Goal: Navigation & Orientation: Find specific page/section

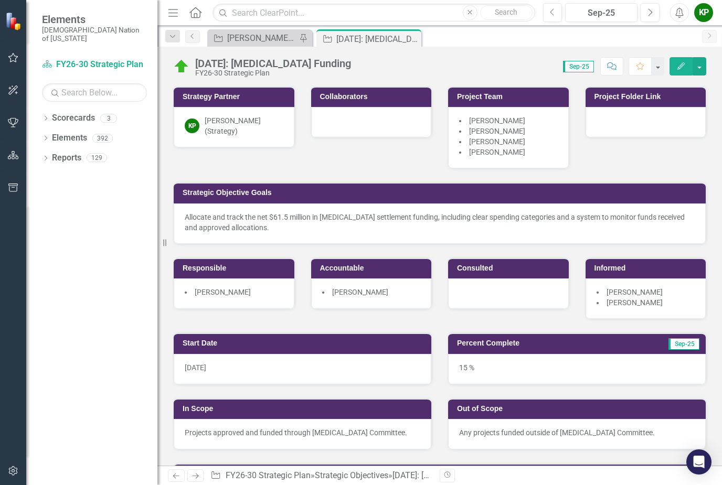
click at [508, 297] on div at bounding box center [508, 293] width 121 height 30
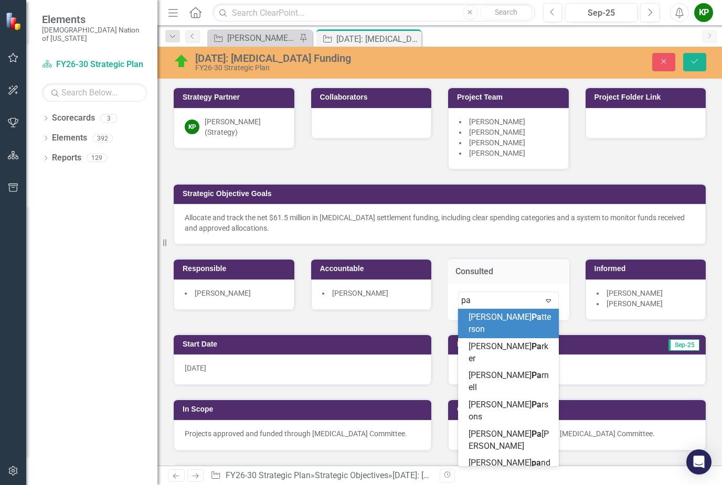
type input "p"
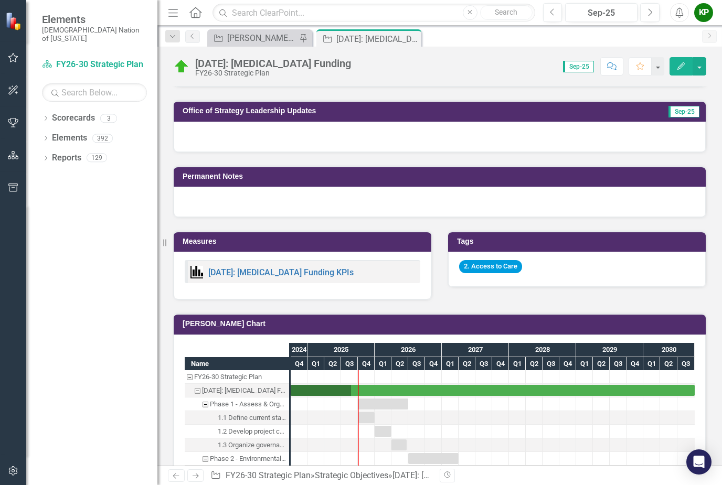
scroll to position [572, 0]
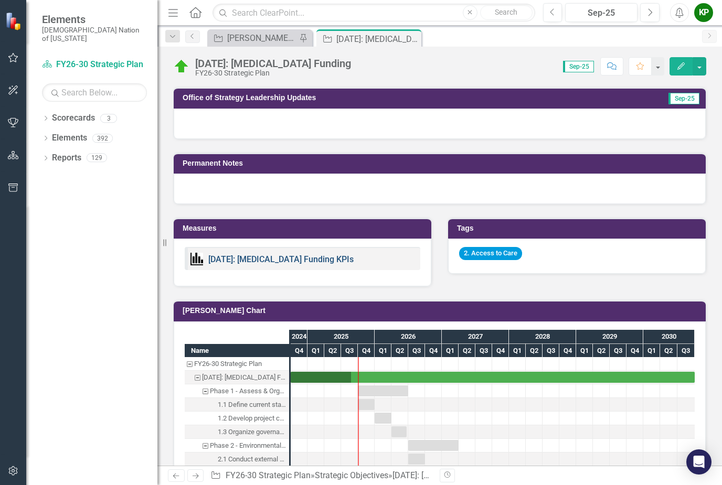
click at [294, 260] on link "[DATE]: [MEDICAL_DATA] Funding KPIs" at bounding box center [280, 259] width 145 height 10
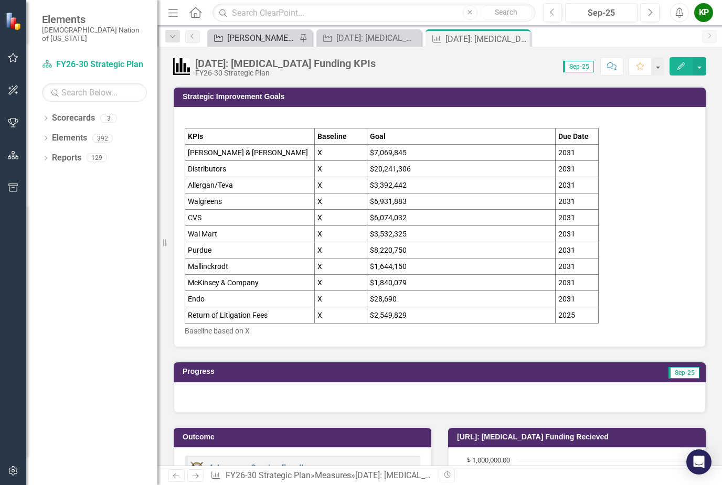
scroll to position [-1, 0]
click at [279, 35] on div "[PERSON_NAME] SO's" at bounding box center [261, 37] width 69 height 13
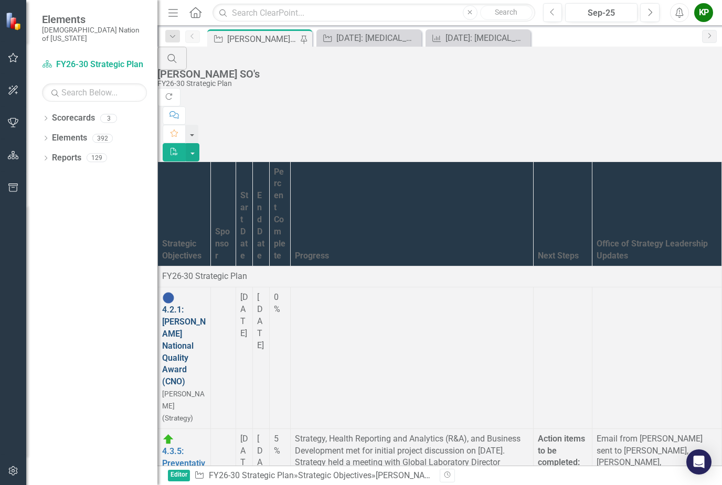
click at [206, 305] on link "4.2.1: [PERSON_NAME] National Quality Award (CNO)" at bounding box center [184, 346] width 44 height 82
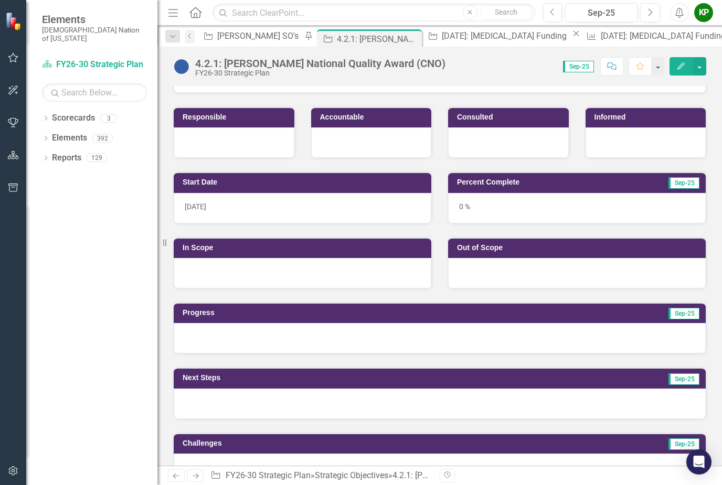
scroll to position [156, 0]
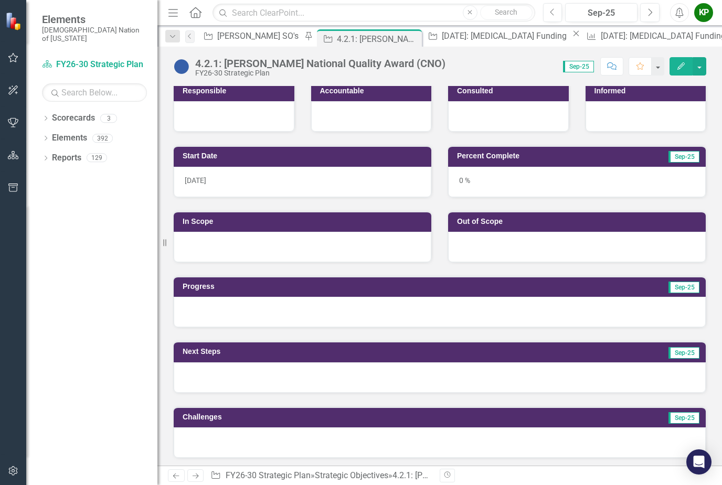
click at [604, 314] on div at bounding box center [440, 312] width 532 height 30
click at [606, 304] on div at bounding box center [440, 312] width 532 height 30
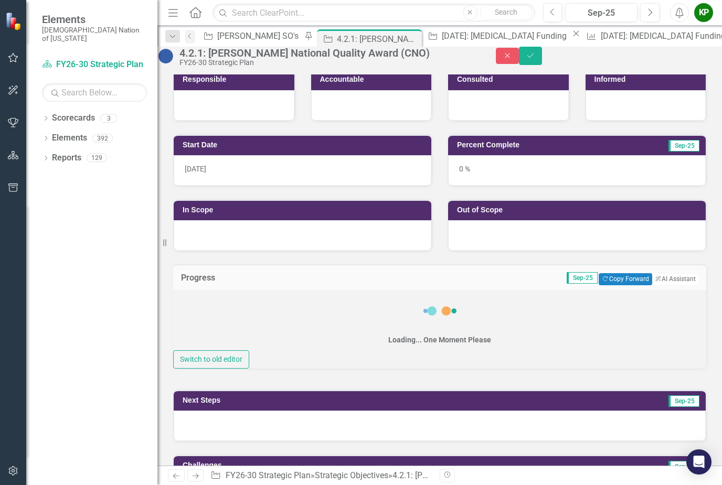
click at [599, 314] on div "Loading... One Moment Please" at bounding box center [439, 320] width 533 height 60
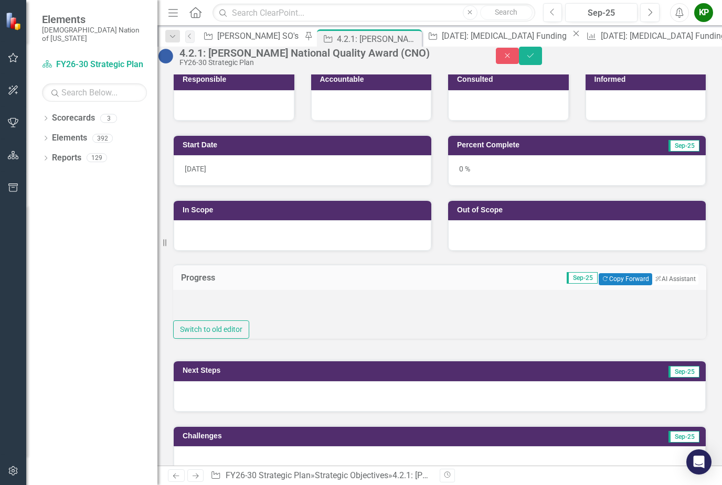
click at [574, 330] on div "Switch to old editor" at bounding box center [439, 314] width 533 height 49
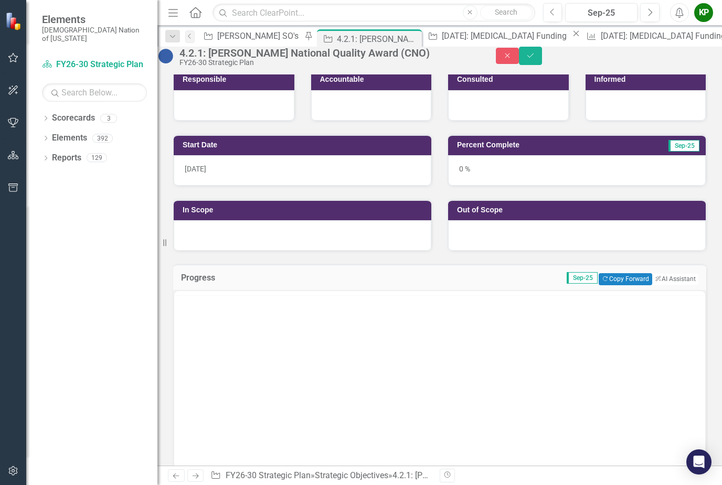
scroll to position [0, 0]
click at [564, 345] on div "Loading..." at bounding box center [439, 395] width 531 height 208
click at [583, 336] on div "Loading..." at bounding box center [439, 395] width 531 height 208
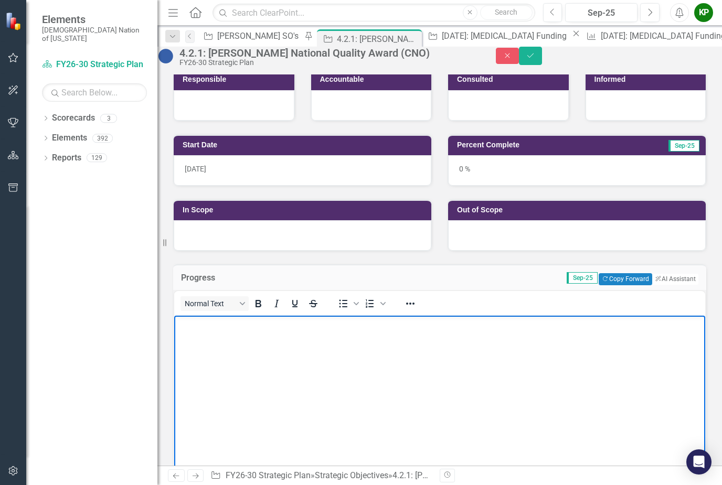
click at [567, 334] on body "Rich Text Area. Press ALT-0 for help." at bounding box center [439, 393] width 531 height 157
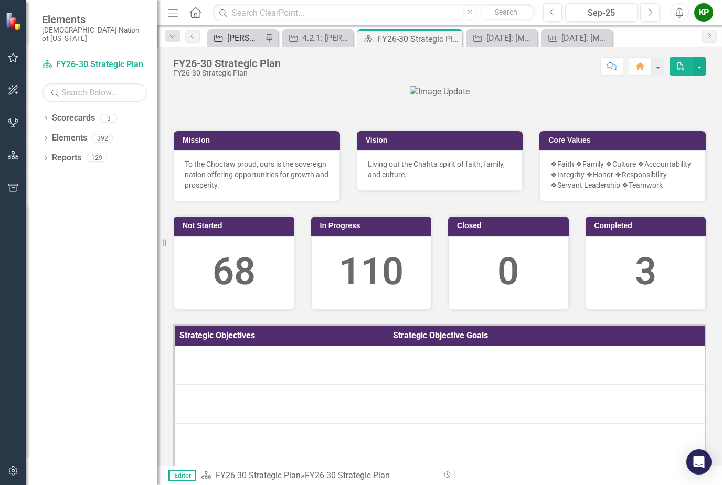
click at [246, 44] on div "[PERSON_NAME] SO's" at bounding box center [244, 37] width 35 height 13
click at [258, 32] on div "[PERSON_NAME] SO's" at bounding box center [244, 37] width 35 height 13
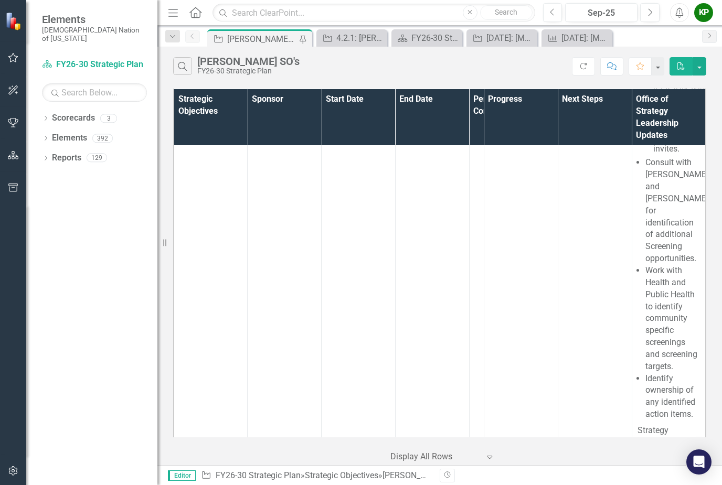
scroll to position [1437, 0]
